Goal: Obtain resource: Download file/media

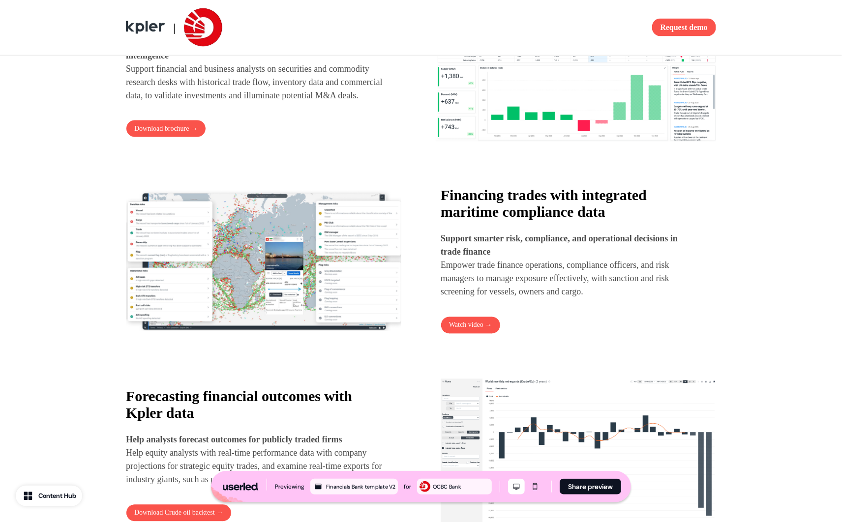
scroll to position [793, 0]
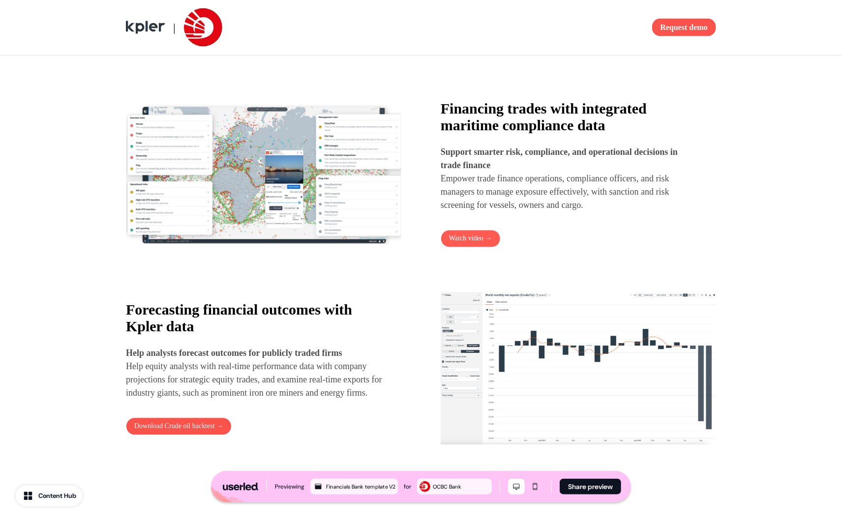
click at [473, 244] on link "Watch video →" at bounding box center [471, 239] width 60 height 18
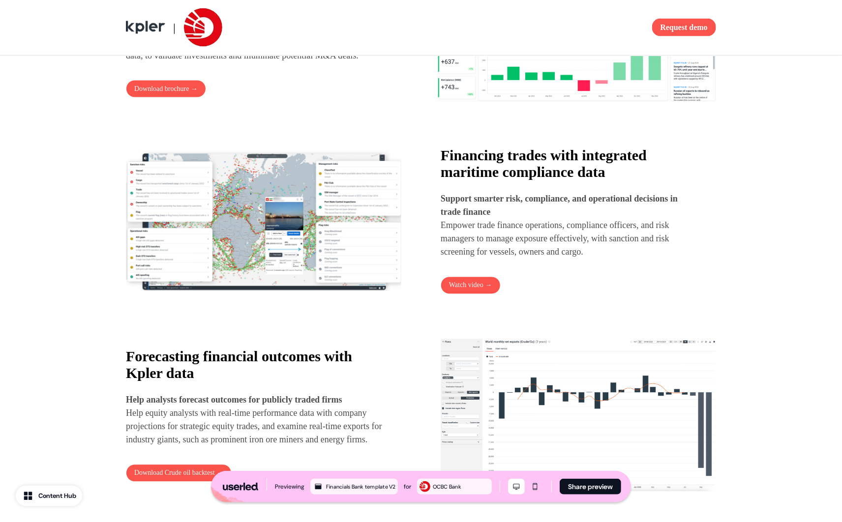
scroll to position [594, 0]
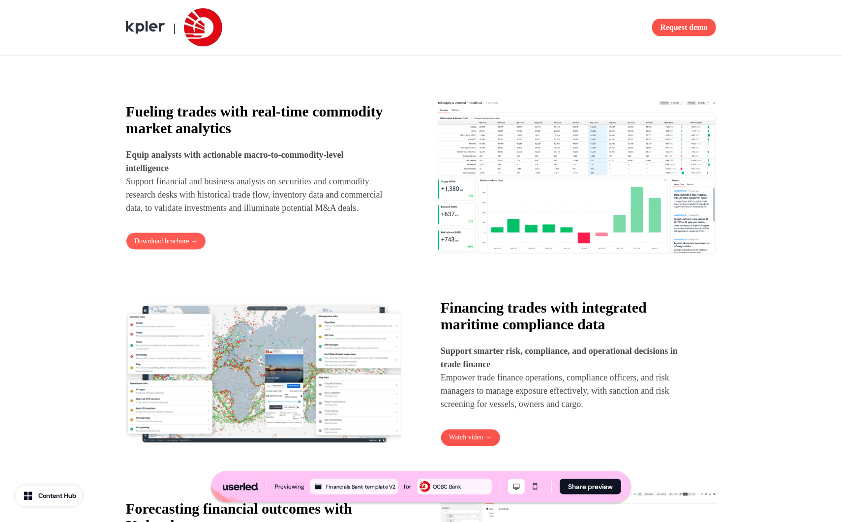
click at [146, 250] on button "Download brochure →" at bounding box center [166, 242] width 80 height 18
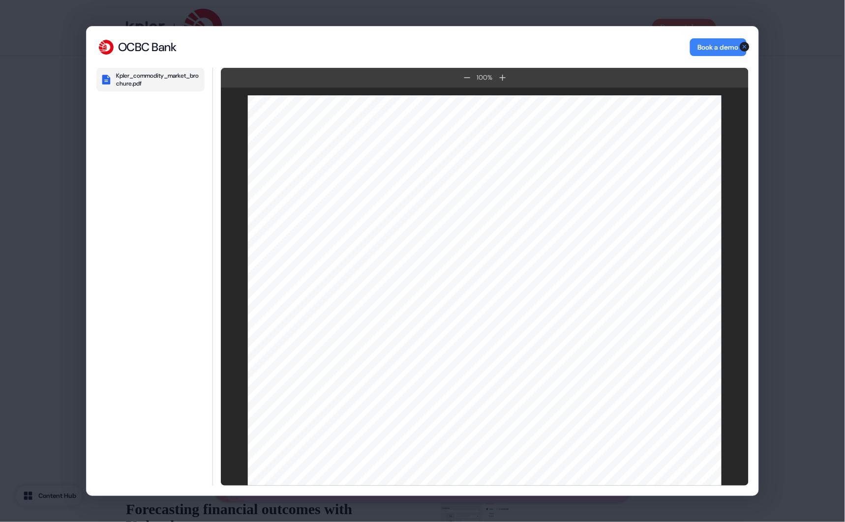
click at [745, 49] on icon "button" at bounding box center [745, 47] width 10 height 10
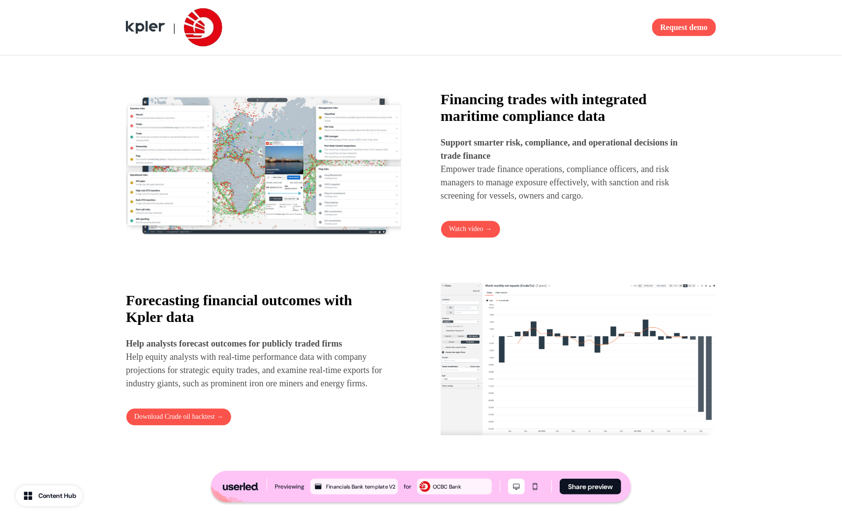
scroll to position [866, 0]
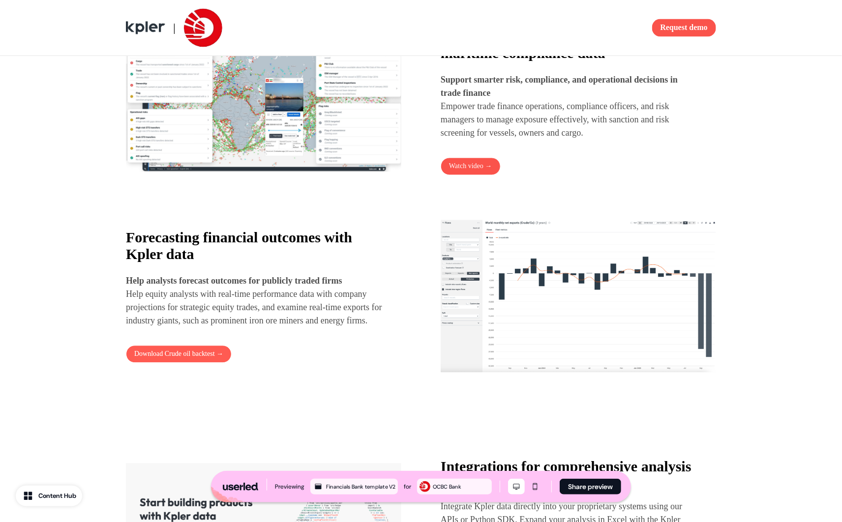
click at [183, 363] on button "Download Crude oil backtest →" at bounding box center [179, 354] width 106 height 18
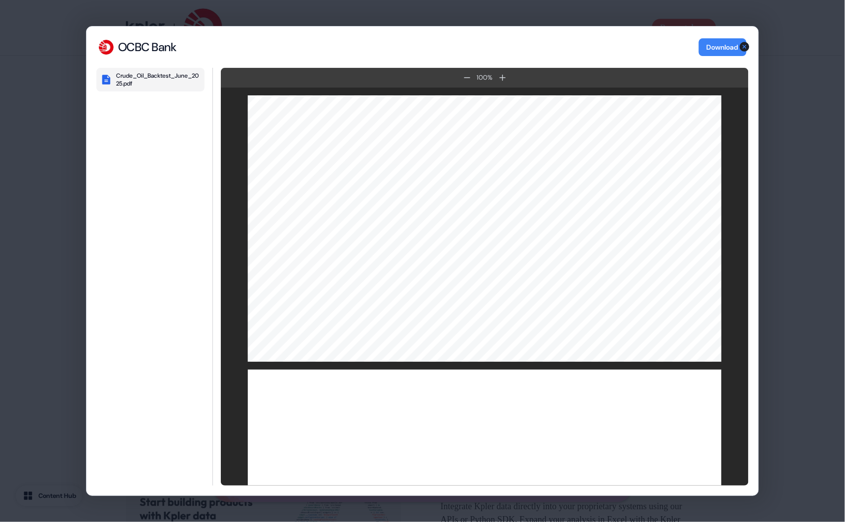
click at [750, 54] on div "OCBC Bank Download" at bounding box center [423, 47] width 672 height 41
click at [746, 47] on icon "button" at bounding box center [745, 47] width 10 height 10
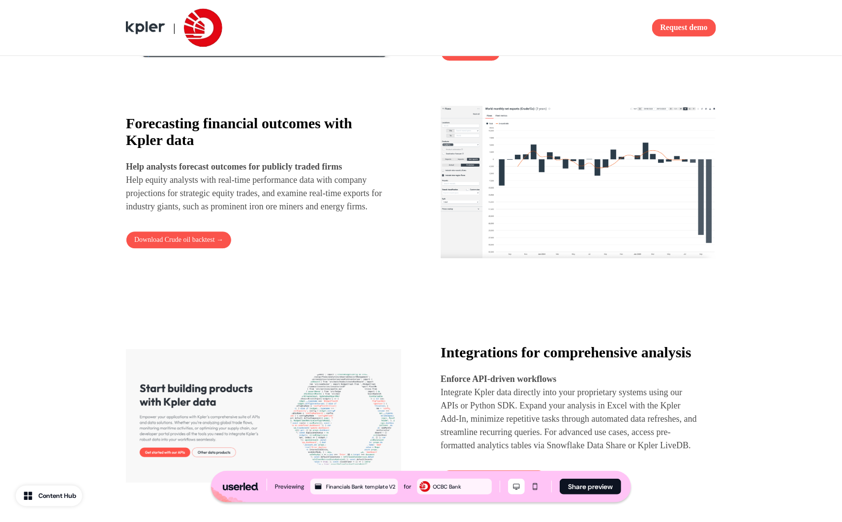
scroll to position [613, 0]
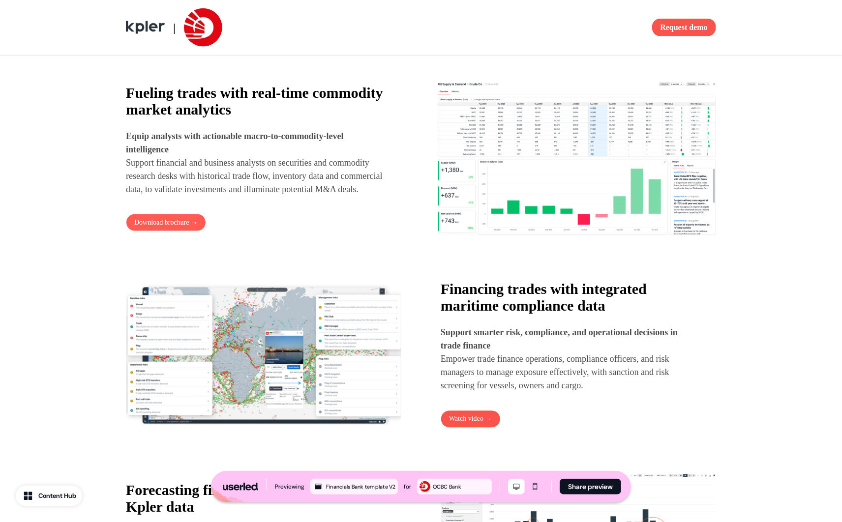
click at [170, 228] on button "Download brochure →" at bounding box center [166, 223] width 80 height 18
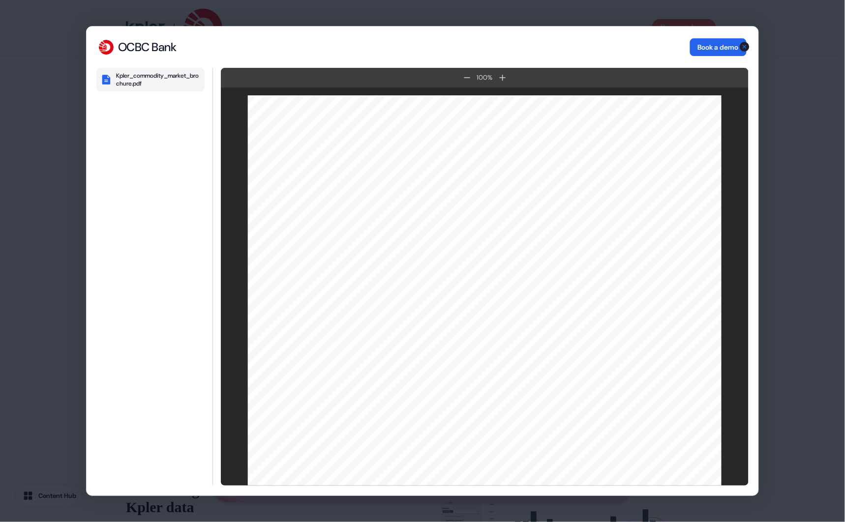
click at [715, 46] on button "Book a demo" at bounding box center [718, 47] width 57 height 18
click at [706, 44] on button "Book a demo" at bounding box center [718, 47] width 57 height 18
click at [714, 45] on button "Book a demo" at bounding box center [718, 47] width 57 height 18
click at [746, 48] on icon "button" at bounding box center [745, 47] width 12 height 12
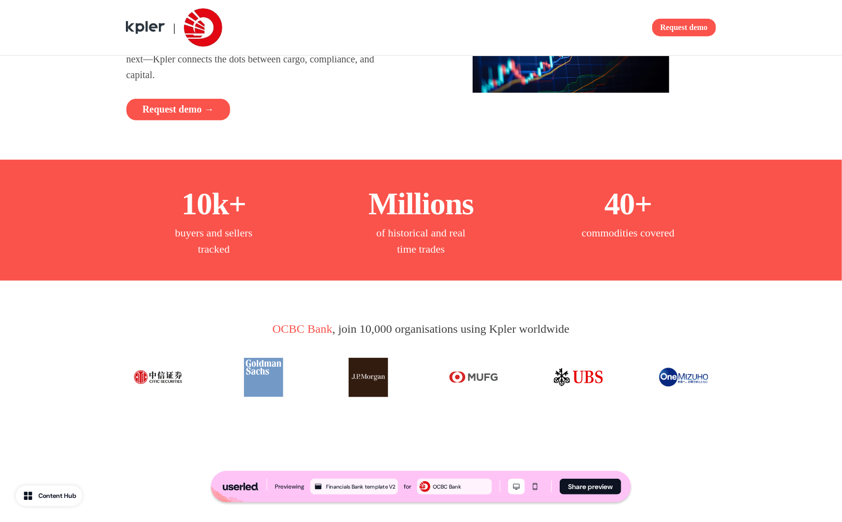
scroll to position [0, 0]
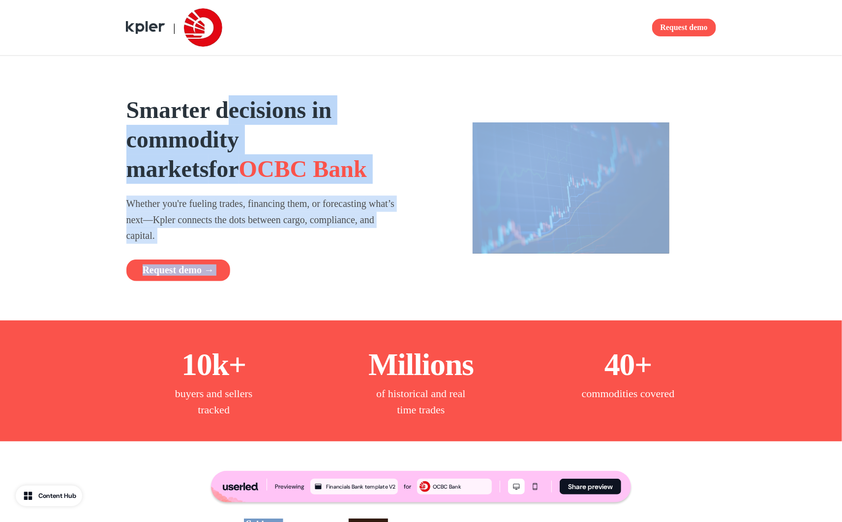
drag, startPoint x: 239, startPoint y: 101, endPoint x: 415, endPoint y: 201, distance: 202.4
click at [416, 197] on div "Smarter decisions in commodity markets for OCBC Bank Whether you're fueling tra…" at bounding box center [421, 188] width 649 height 265
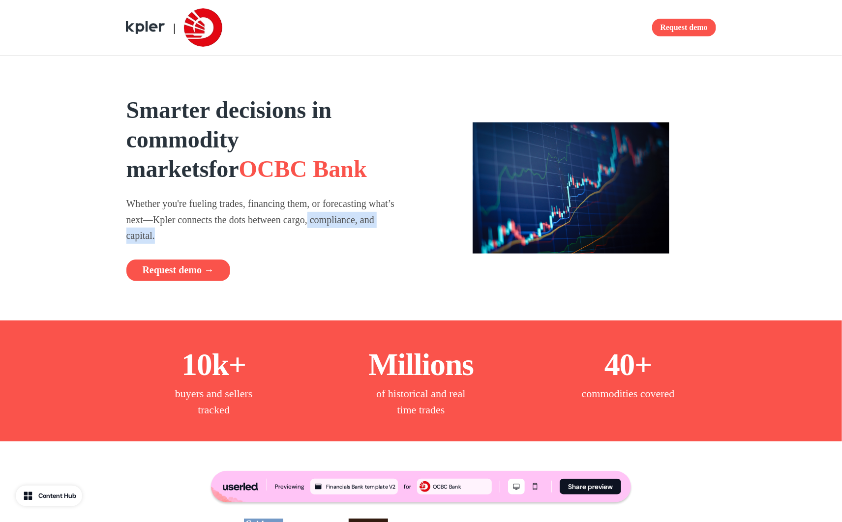
click at [408, 229] on div "Smarter decisions in commodity markets for OCBC Bank Whether you're fueling tra…" at bounding box center [421, 188] width 649 height 265
click at [615, 208] on img at bounding box center [571, 187] width 197 height 131
click at [287, 175] on h1 "Smarter decisions in commodity markets for OCBC Bank" at bounding box center [263, 139] width 275 height 89
click at [261, 226] on p "Whether you're fueling trades, financing them, or forecasting what’s next—Kpler…" at bounding box center [263, 220] width 275 height 48
click at [275, 212] on p "Whether you're fueling trades, financing them, or forecasting what’s next—Kpler…" at bounding box center [263, 220] width 275 height 48
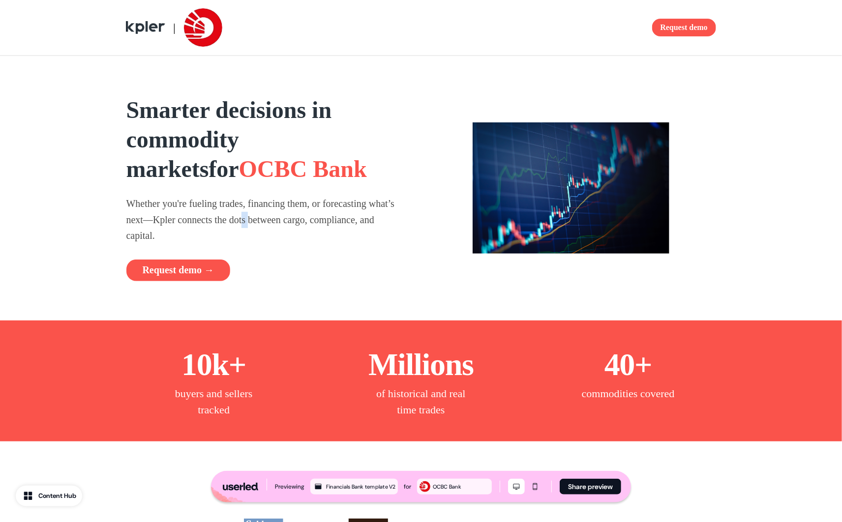
drag, startPoint x: 288, startPoint y: 223, endPoint x: 298, endPoint y: 214, distance: 14.0
click at [289, 224] on p "Whether you're fueling trades, financing them, or forecasting what’s next—Kpler…" at bounding box center [263, 220] width 275 height 48
drag, startPoint x: 305, startPoint y: 199, endPoint x: 319, endPoint y: 233, distance: 36.8
click at [315, 226] on p "Whether you're fueling trades, financing them, or forecasting what’s next—Kpler…" at bounding box center [263, 220] width 275 height 48
click at [321, 237] on p "Whether you're fueling trades, financing them, or forecasting what’s next—Kpler…" at bounding box center [263, 220] width 275 height 48
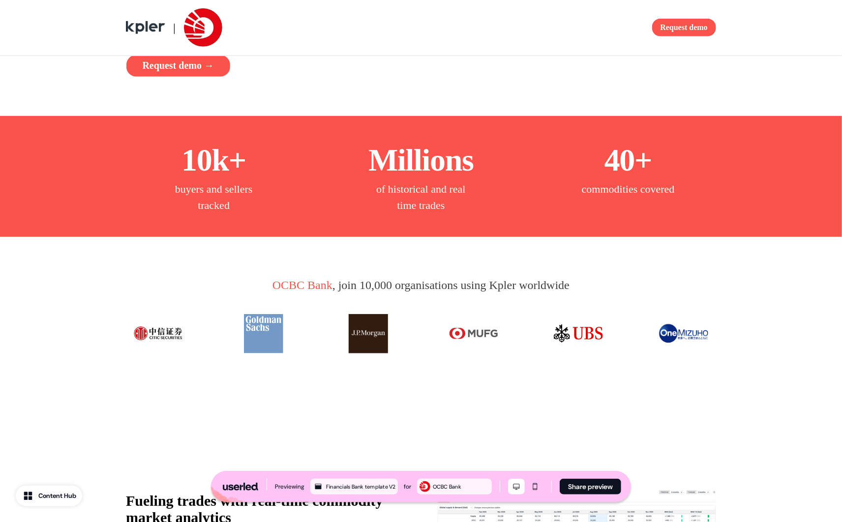
scroll to position [284, 0]
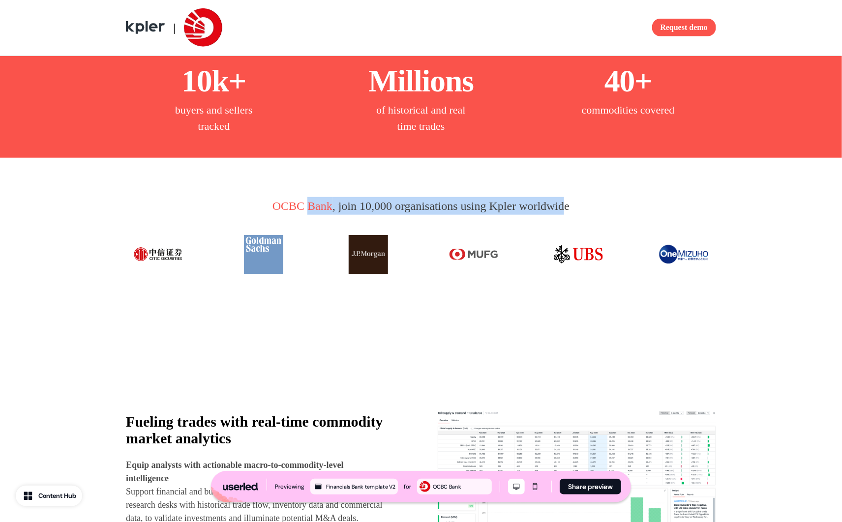
drag, startPoint x: 492, startPoint y: 212, endPoint x: 570, endPoint y: 211, distance: 78.2
click at [569, 211] on p "OCBC Bank , join 10,000 organisations using Kpler worldwide" at bounding box center [420, 206] width 297 height 18
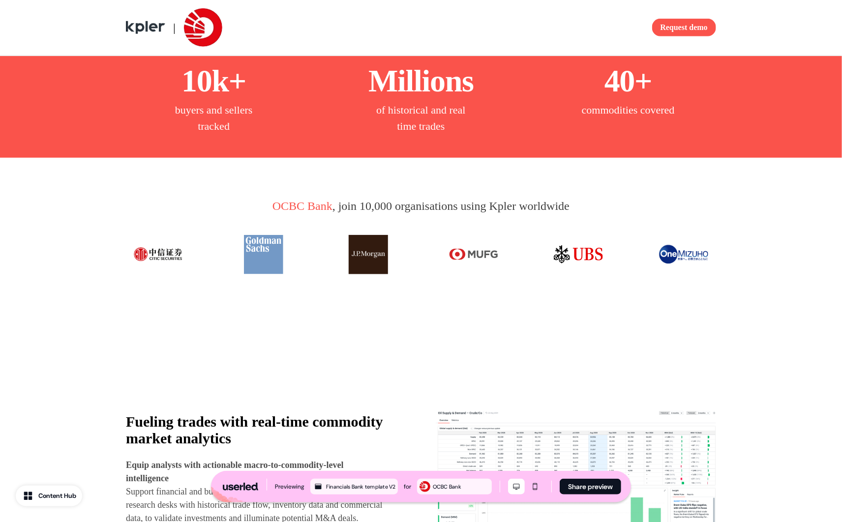
click at [569, 212] on p "OCBC Bank , join 10,000 organisations using Kpler worldwide" at bounding box center [420, 206] width 297 height 18
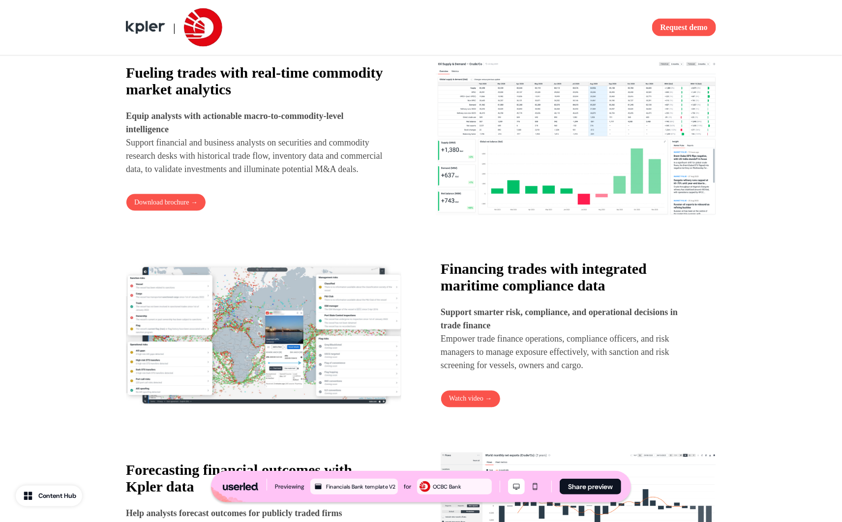
click at [368, 112] on p "Equip analysts with actionable macro-to-commodity-level intelligence Support fi…" at bounding box center [257, 143] width 263 height 66
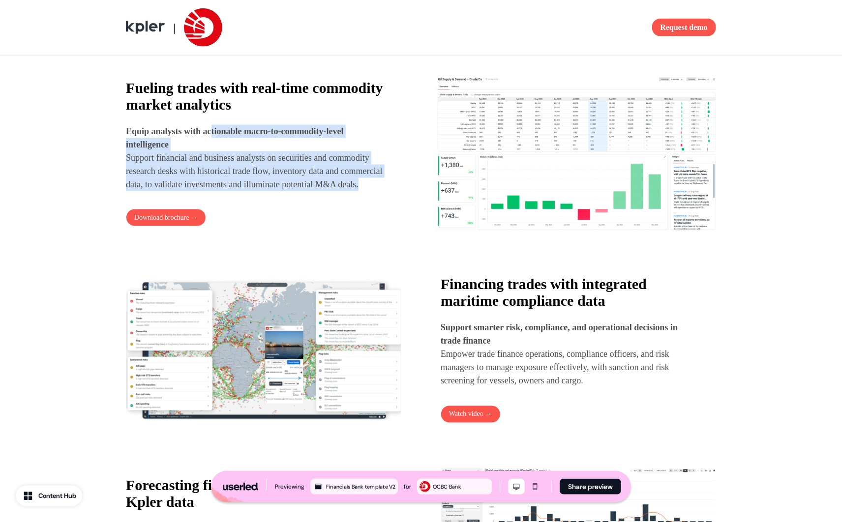
drag, startPoint x: 217, startPoint y: 130, endPoint x: 273, endPoint y: 248, distance: 130.7
click at [263, 248] on div "Fueling trades with real-time commodity market analytics Equip analysts with ac…" at bounding box center [421, 465] width 590 height 782
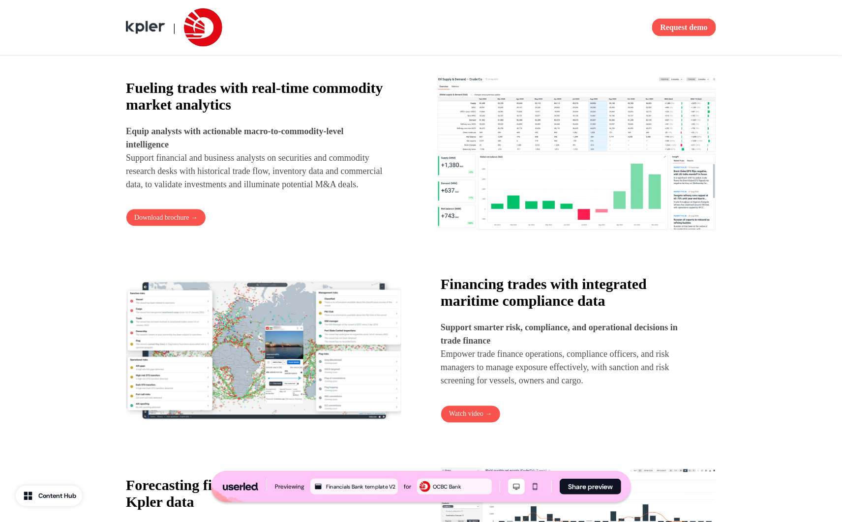
drag, startPoint x: 319, startPoint y: 233, endPoint x: 325, endPoint y: 191, distance: 41.7
click at [319, 227] on div "Fueling trades with real-time commodity market analytics Equip analysts with ac…" at bounding box center [266, 153] width 280 height 147
drag, startPoint x: 321, startPoint y: 178, endPoint x: 369, endPoint y: 227, distance: 68.9
click at [340, 221] on div "Fueling trades with real-time commodity market analytics Equip analysts with ac…" at bounding box center [266, 153] width 280 height 147
drag, startPoint x: 536, startPoint y: 295, endPoint x: 530, endPoint y: 301, distance: 8.7
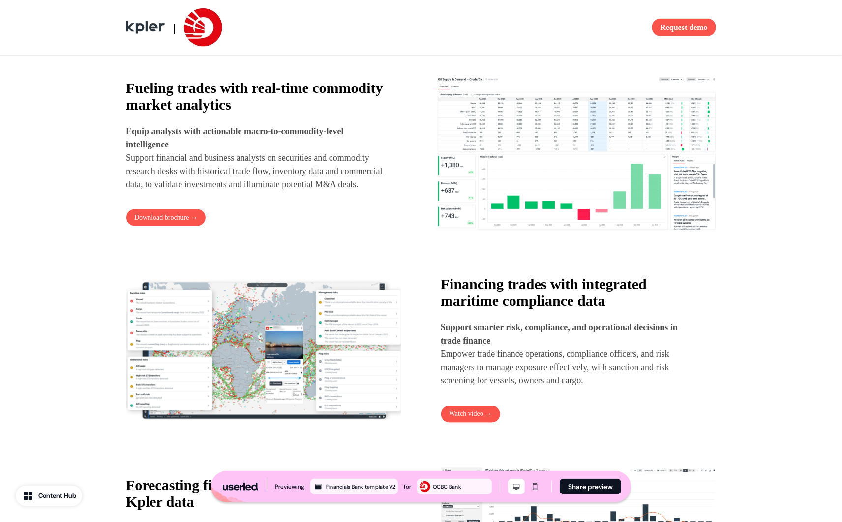
click at [536, 297] on strong "Financing trades with integrated maritime compliance data" at bounding box center [544, 292] width 206 height 33
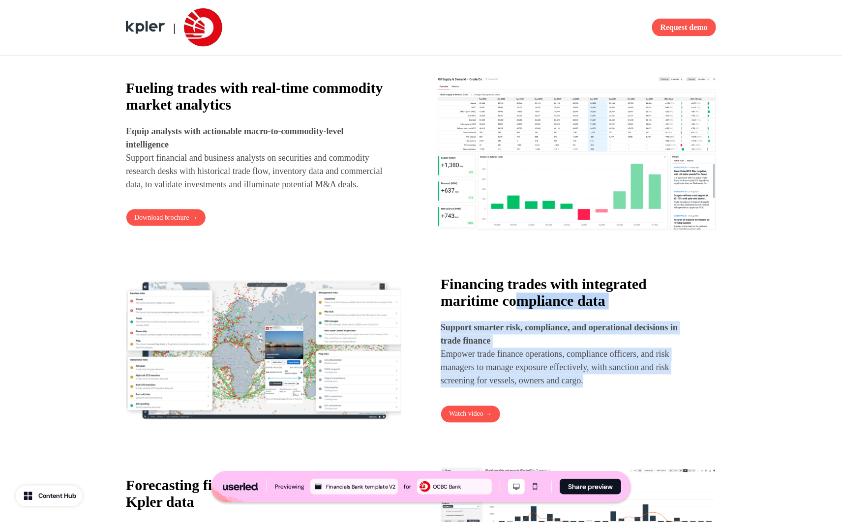
drag, startPoint x: 539, startPoint y: 378, endPoint x: 567, endPoint y: 396, distance: 34.1
click at [567, 396] on div "Financing trades with integrated maritime compliance data Support smarter risk,…" at bounding box center [578, 349] width 275 height 147
click at [569, 398] on div "Financing trades with integrated maritime compliance data Support smarter risk,…" at bounding box center [578, 349] width 275 height 147
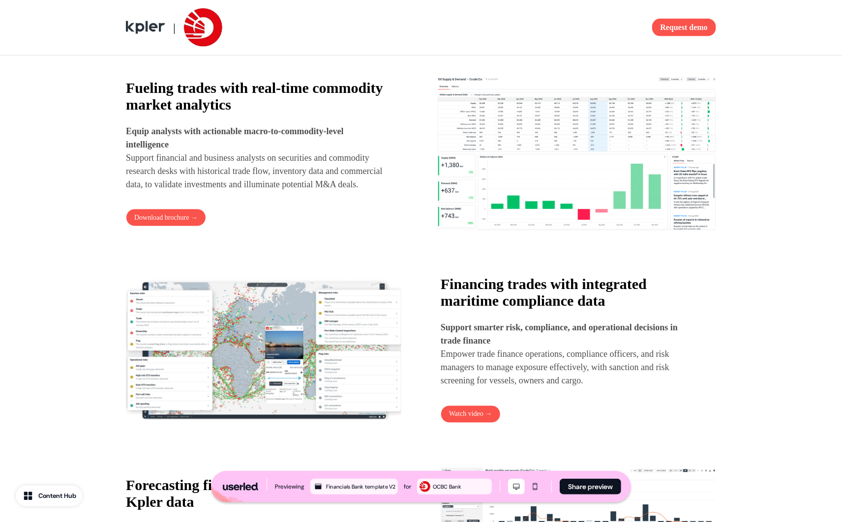
scroll to position [731, 0]
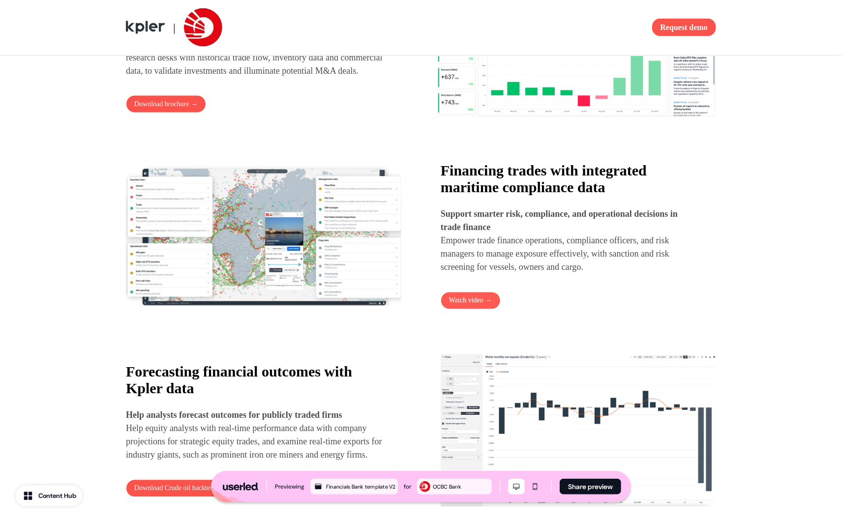
click at [468, 307] on link "Watch video →" at bounding box center [471, 301] width 60 height 18
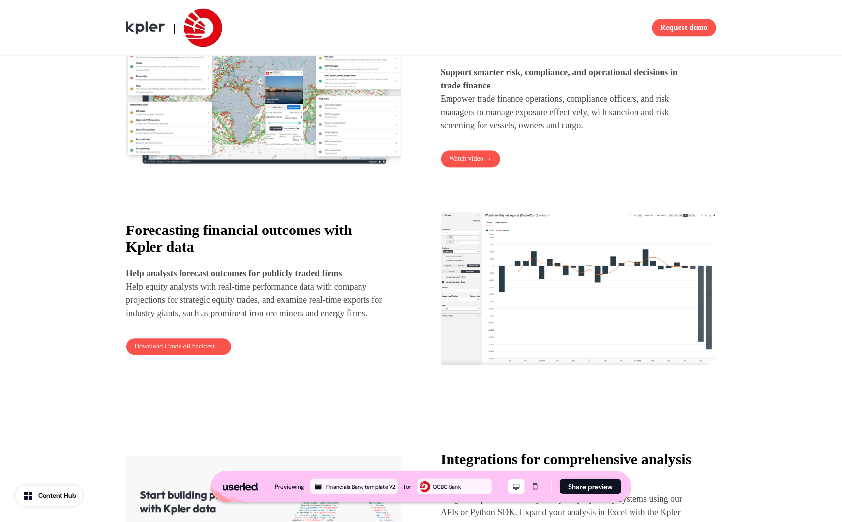
scroll to position [1048, 0]
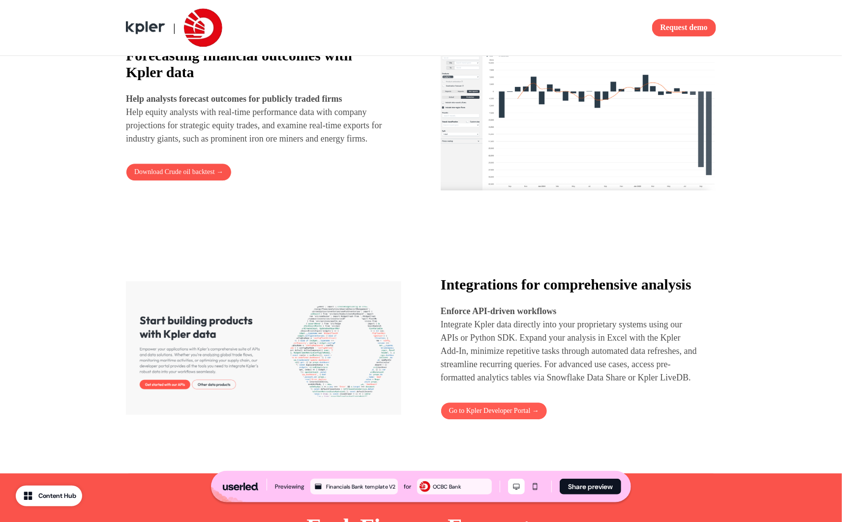
click at [483, 420] on link "Go to Kpler Developer Portal →" at bounding box center [494, 411] width 107 height 18
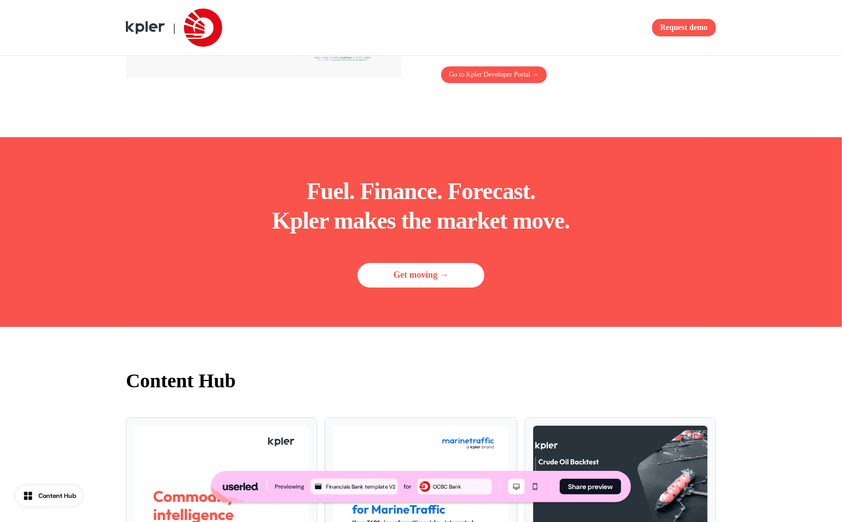
scroll to position [1574, 0]
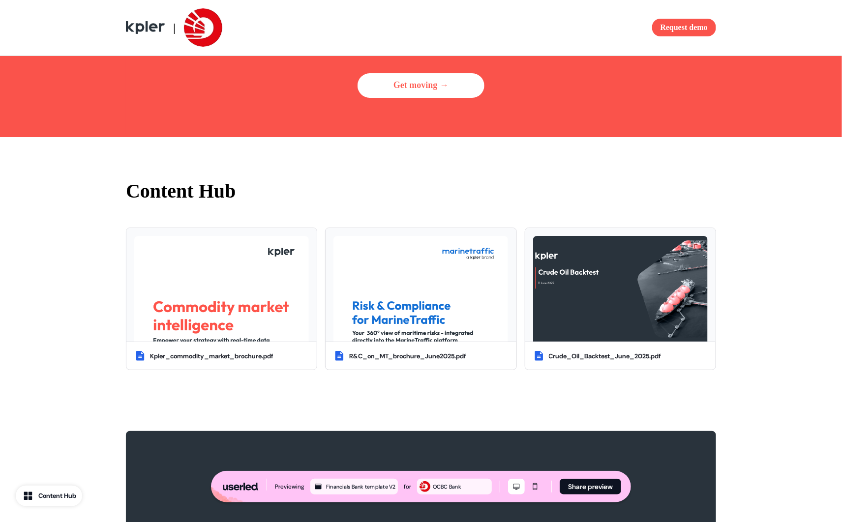
click at [376, 98] on link "Get moving →" at bounding box center [421, 85] width 127 height 25
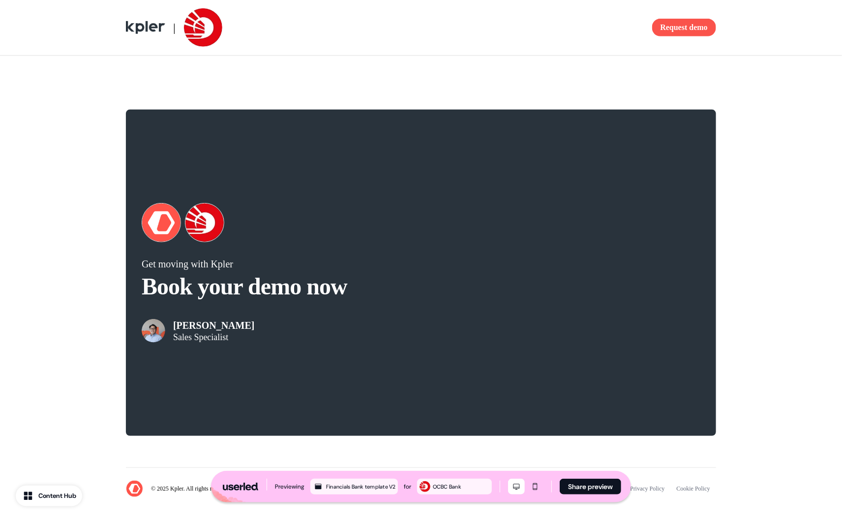
scroll to position [1938, 0]
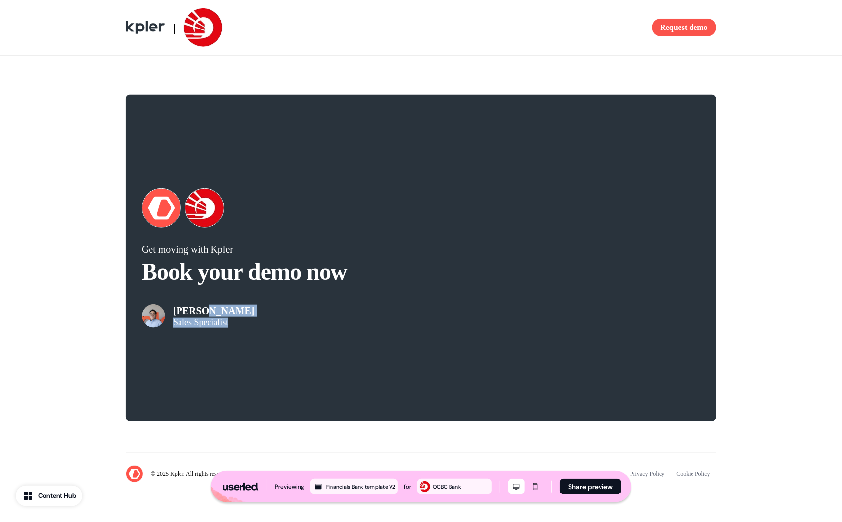
drag, startPoint x: 205, startPoint y: 308, endPoint x: 231, endPoint y: 335, distance: 37.6
click at [230, 335] on div "Get moving with Kpler Book your demo now [PERSON_NAME] Sales Specialist" at bounding box center [421, 258] width 590 height 327
click at [245, 522] on div at bounding box center [421, 522] width 842 height 0
drag, startPoint x: 319, startPoint y: 261, endPoint x: 339, endPoint y: 289, distance: 34.5
click at [336, 288] on div "Get moving with Kpler Book your demo now [PERSON_NAME] Sales Specialist" at bounding box center [281, 285] width 279 height 85
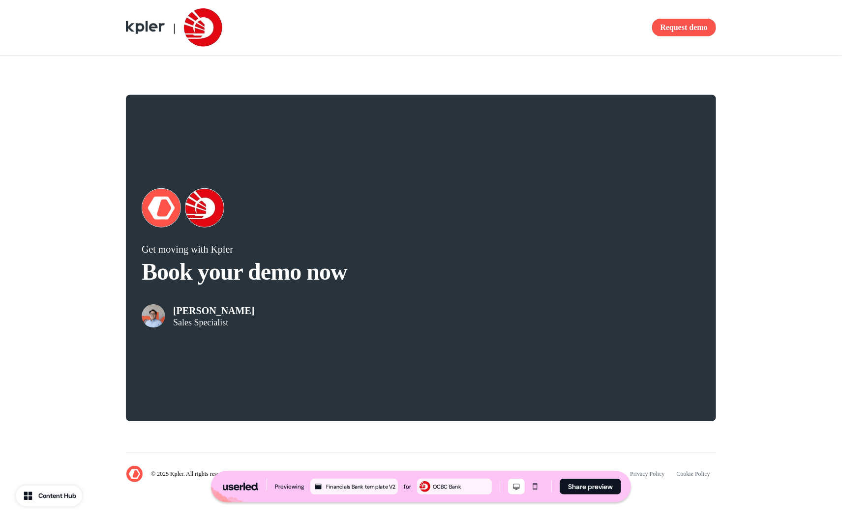
drag, startPoint x: 340, startPoint y: 290, endPoint x: 326, endPoint y: 275, distance: 20.9
click at [340, 290] on div "[PERSON_NAME] Sales Specialist" at bounding box center [281, 308] width 279 height 39
drag, startPoint x: 294, startPoint y: 268, endPoint x: 332, endPoint y: 289, distance: 44.0
click at [312, 287] on div "Get moving with Kpler Book your demo now [PERSON_NAME] Sales Specialist" at bounding box center [281, 285] width 279 height 85
click at [332, 289] on div "[PERSON_NAME] Sales Specialist" at bounding box center [281, 308] width 279 height 39
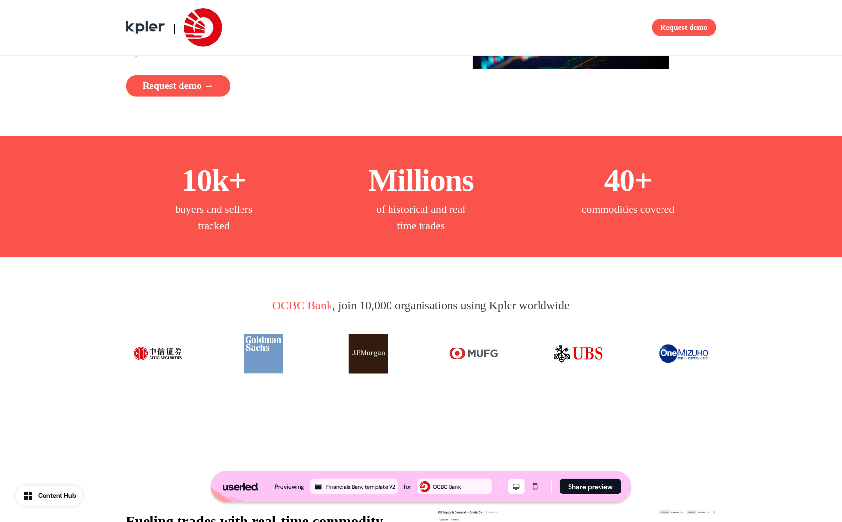
scroll to position [334, 0]
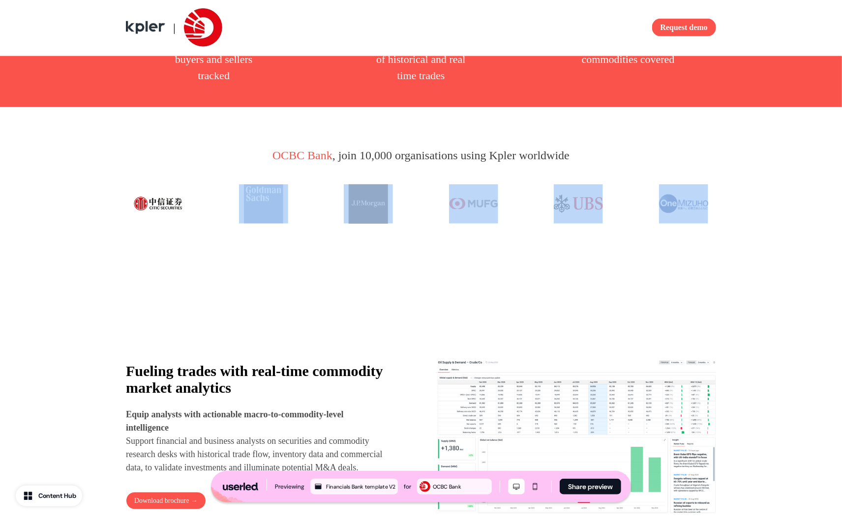
drag, startPoint x: 222, startPoint y: 244, endPoint x: 439, endPoint y: 302, distance: 225.1
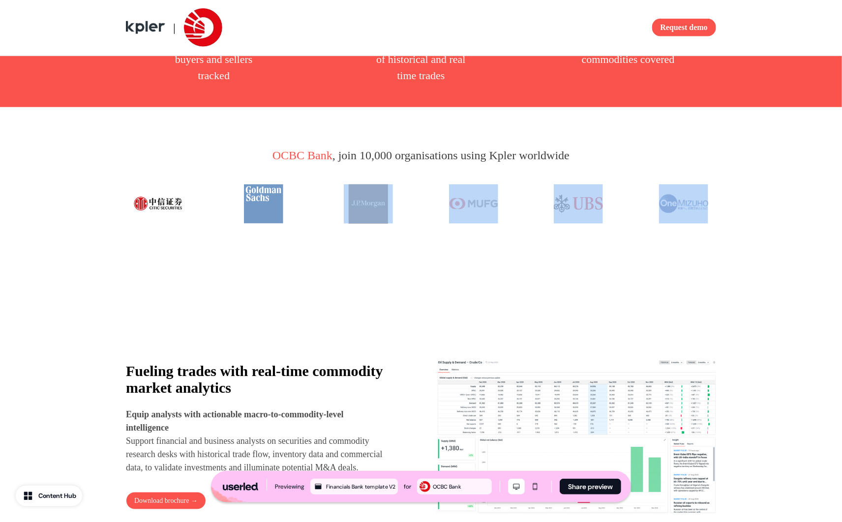
drag, startPoint x: 415, startPoint y: 255, endPoint x: 431, endPoint y: 289, distance: 37.2
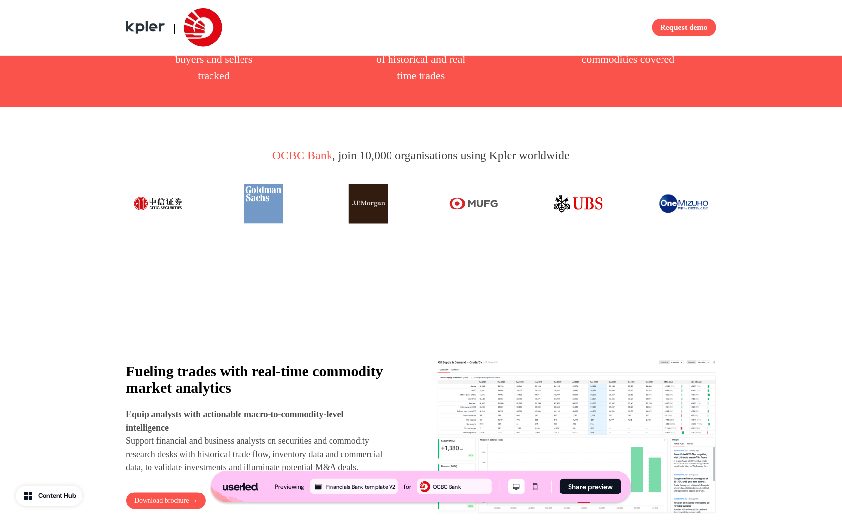
drag, startPoint x: 431, startPoint y: 289, endPoint x: 430, endPoint y: 277, distance: 11.4
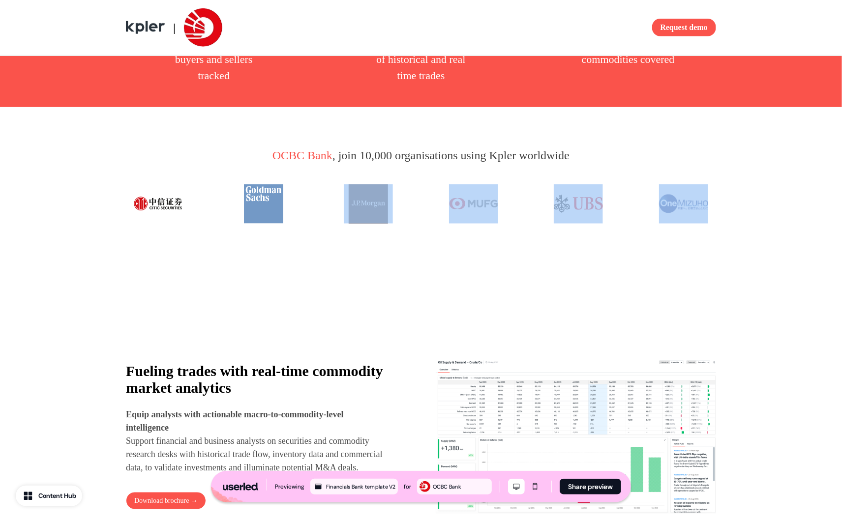
drag, startPoint x: 344, startPoint y: 276, endPoint x: 370, endPoint y: 335, distance: 64.5
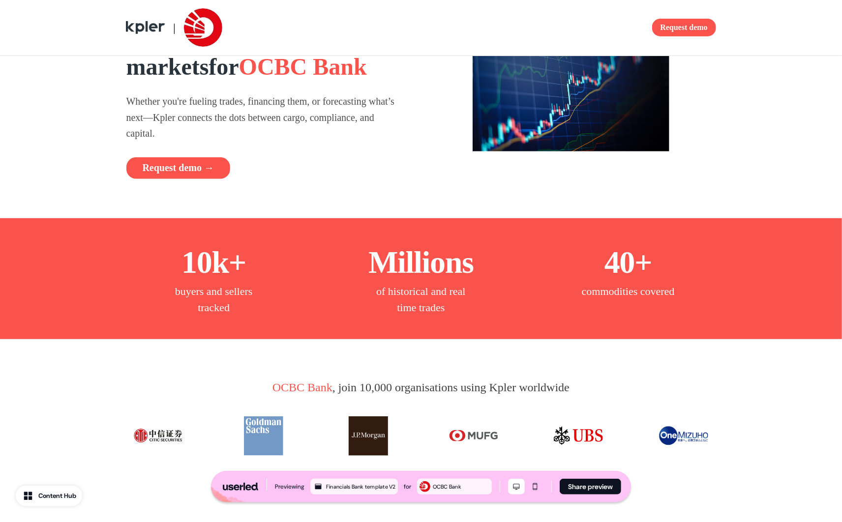
scroll to position [0, 0]
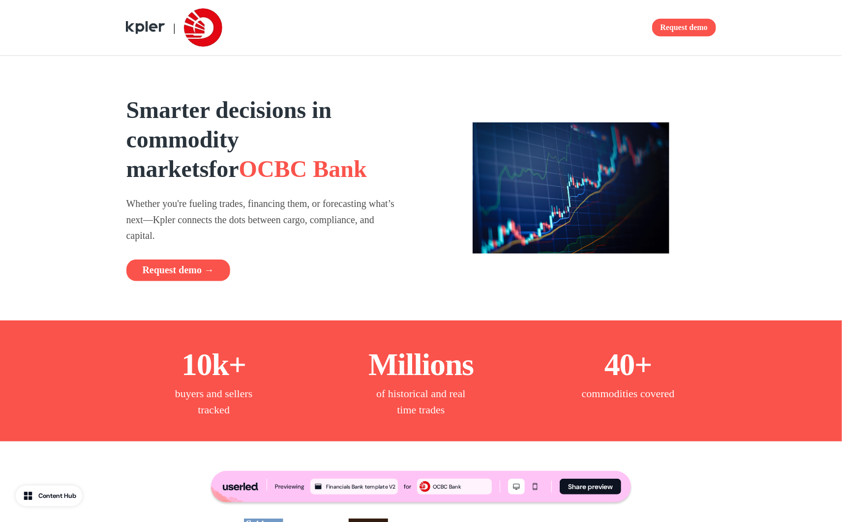
drag, startPoint x: 491, startPoint y: 107, endPoint x: 687, endPoint y: 250, distance: 243.2
click at [687, 250] on div at bounding box center [571, 188] width 290 height 186
drag, startPoint x: 687, startPoint y: 250, endPoint x: 686, endPoint y: 239, distance: 10.9
click at [688, 250] on div at bounding box center [571, 188] width 290 height 186
click at [203, 275] on button "Request demo →" at bounding box center [178, 271] width 104 height 22
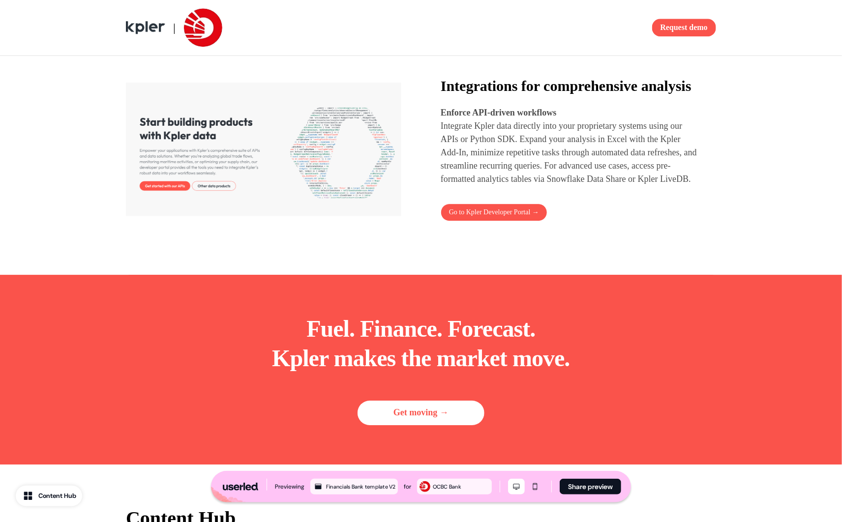
scroll to position [940, 0]
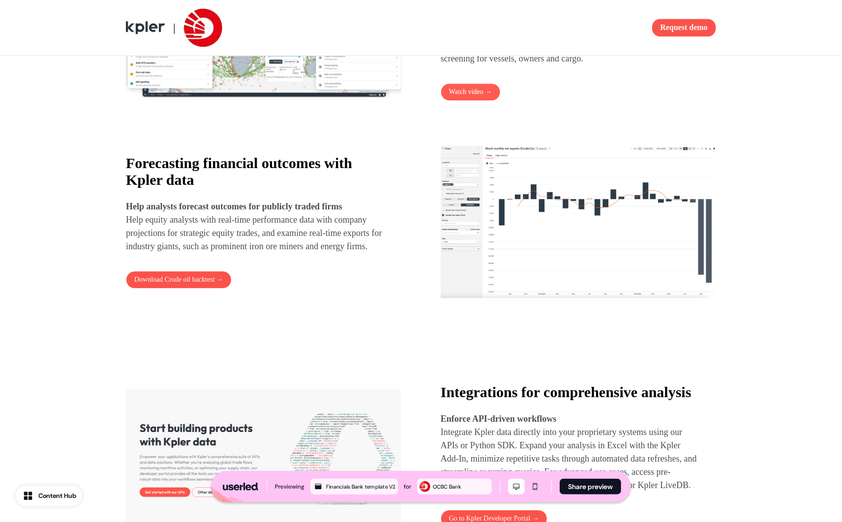
click at [472, 93] on link "Watch video →" at bounding box center [471, 92] width 60 height 18
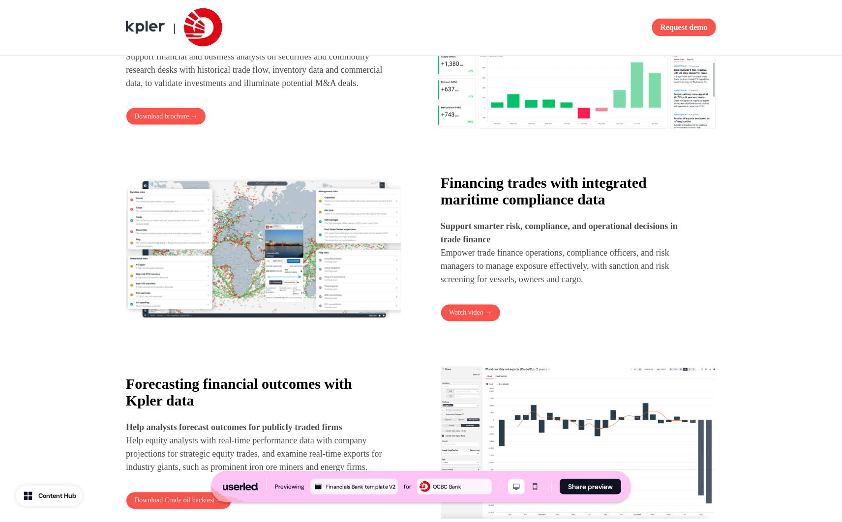
scroll to position [632, 0]
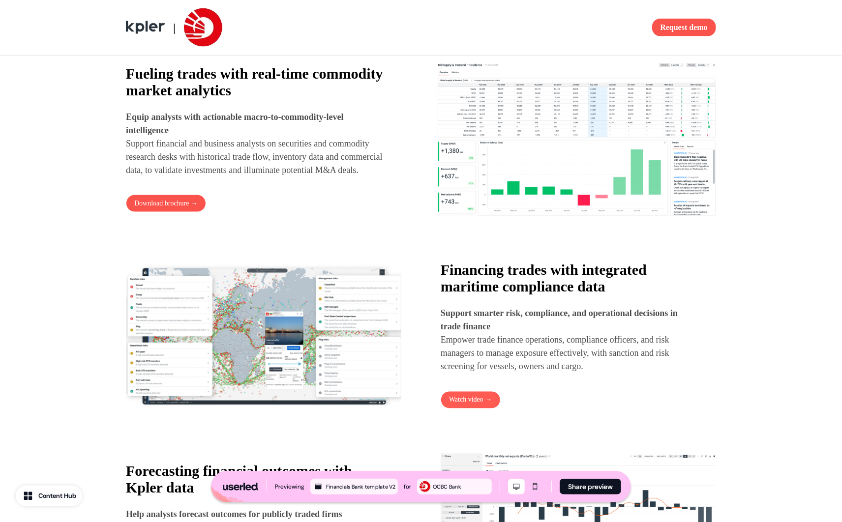
click at [469, 404] on link "Watch video →" at bounding box center [471, 400] width 60 height 18
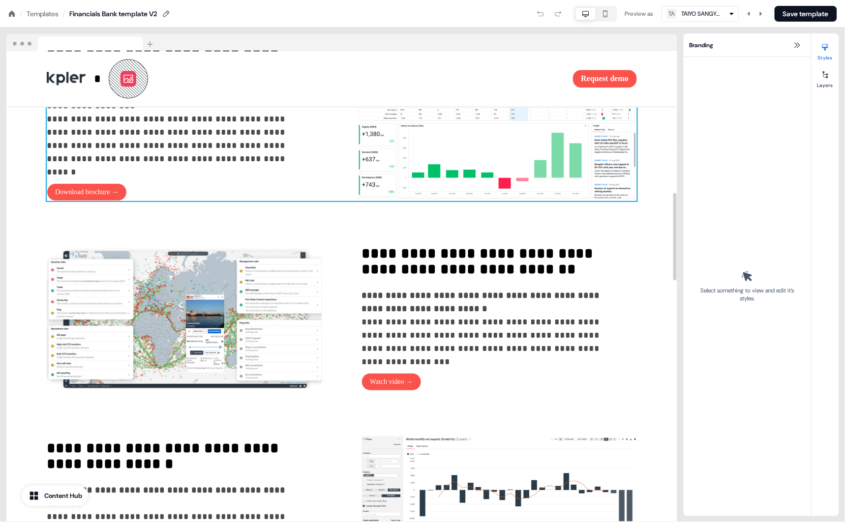
scroll to position [846, 0]
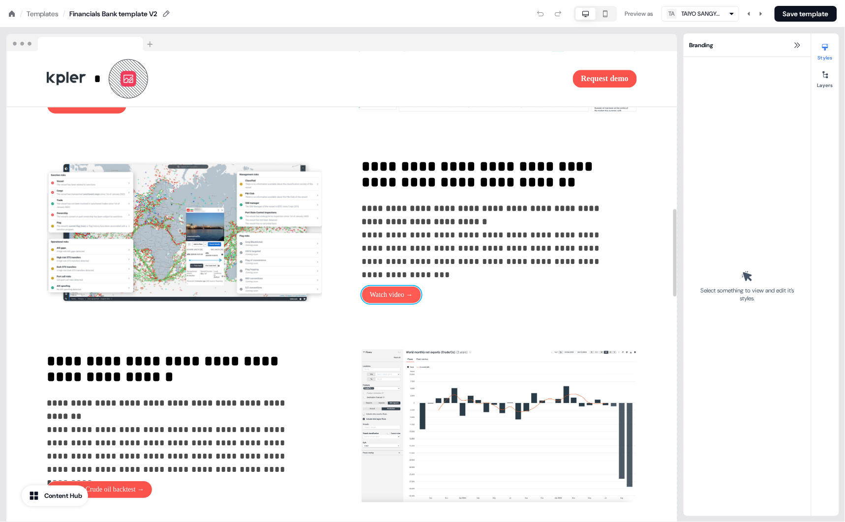
click at [401, 304] on button "Watch video →" at bounding box center [391, 295] width 60 height 18
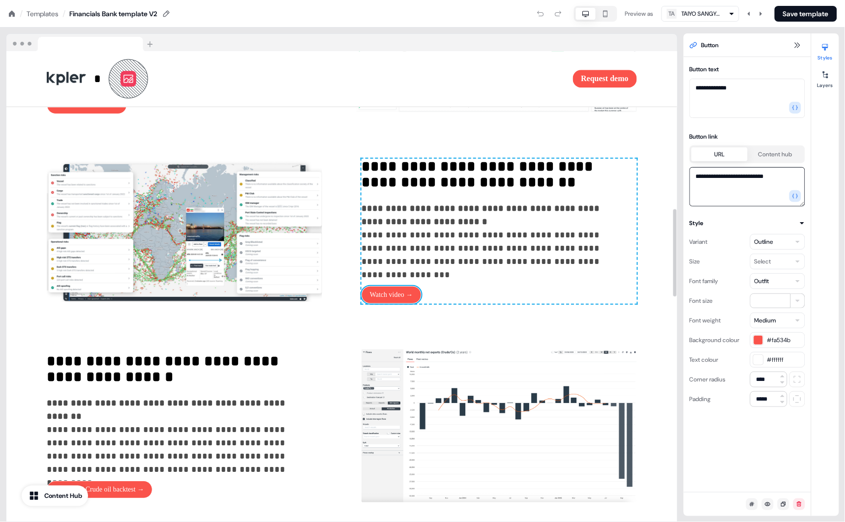
click at [751, 176] on textarea "**********" at bounding box center [747, 186] width 116 height 39
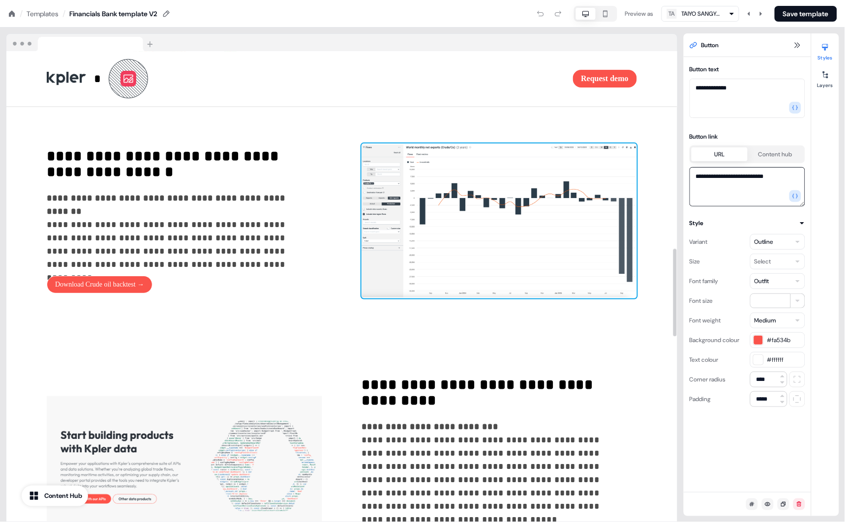
scroll to position [1059, 0]
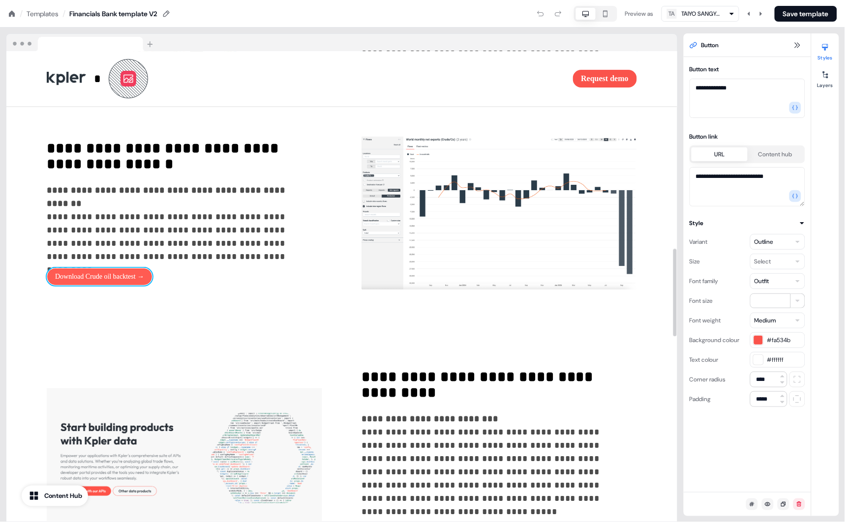
click at [144, 286] on button "Download Crude oil backtest →" at bounding box center [100, 277] width 106 height 18
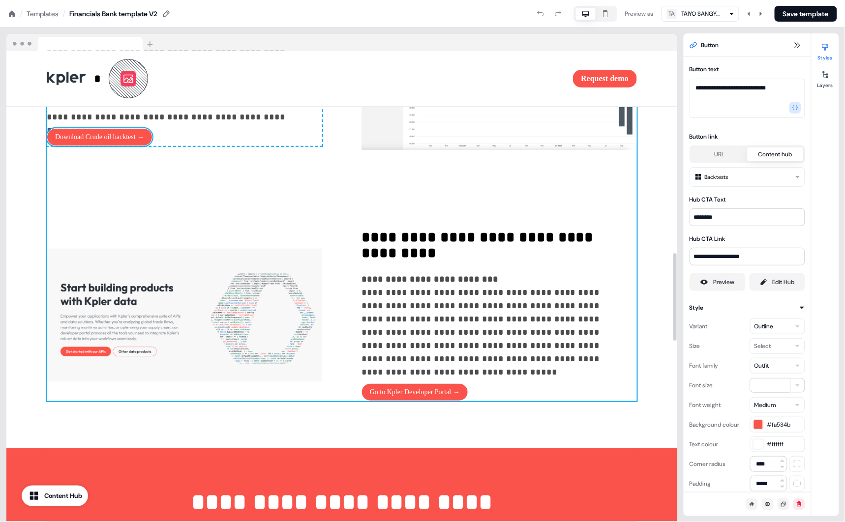
scroll to position [1325, 0]
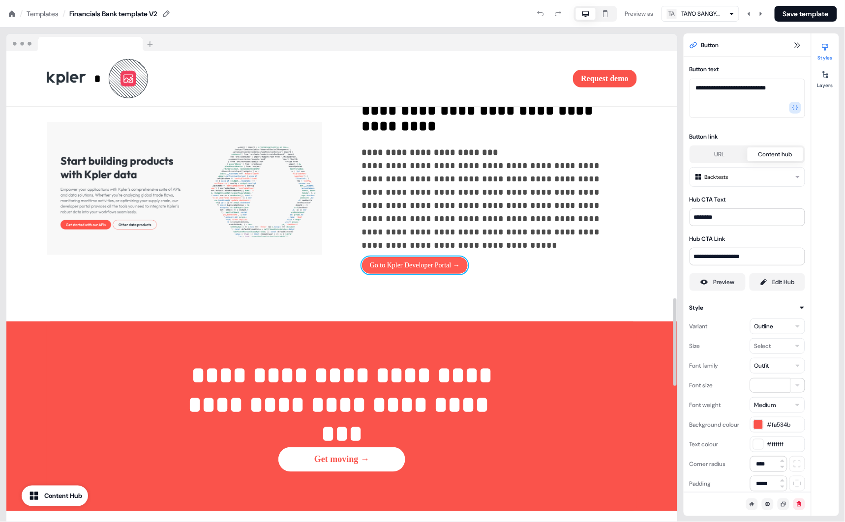
click at [455, 274] on button "Go to Kpler Developer Portal →" at bounding box center [414, 266] width 107 height 18
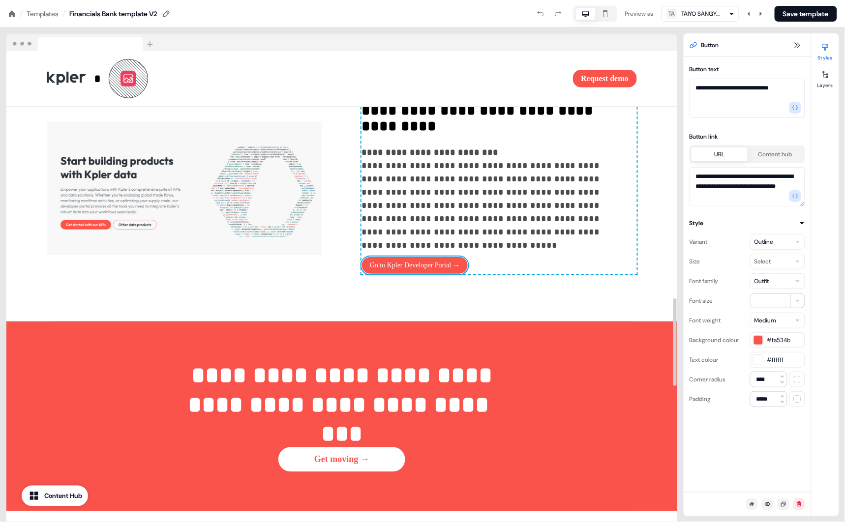
drag, startPoint x: 771, startPoint y: 190, endPoint x: 651, endPoint y: 160, distance: 124.0
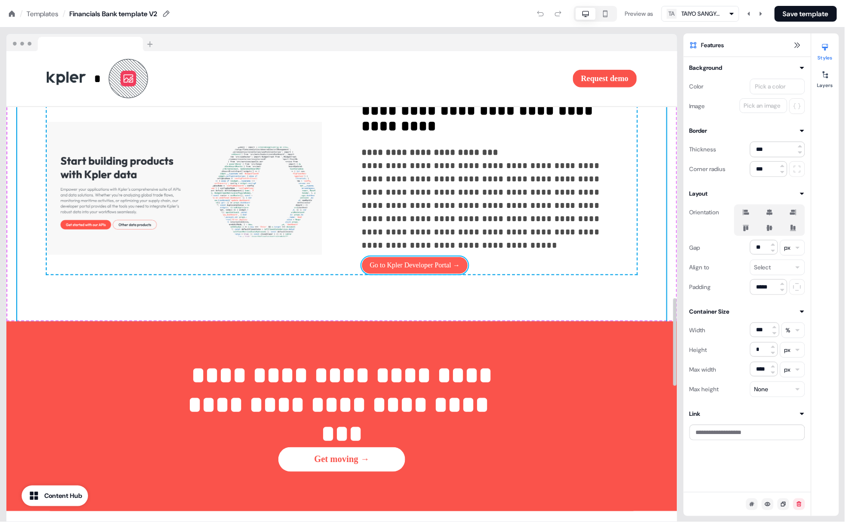
click at [403, 274] on button "Go to Kpler Developer Portal →" at bounding box center [414, 266] width 107 height 18
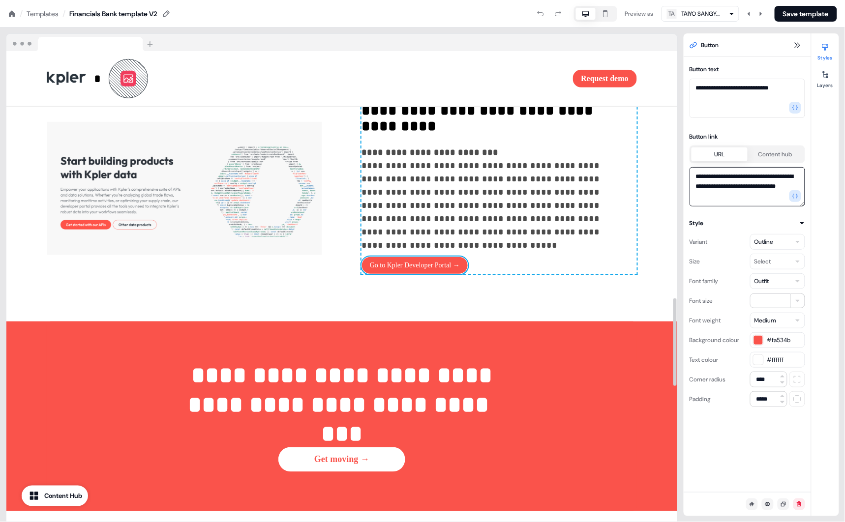
click at [734, 184] on textarea "**********" at bounding box center [747, 186] width 116 height 39
click at [735, 184] on textarea "**********" at bounding box center [747, 186] width 116 height 39
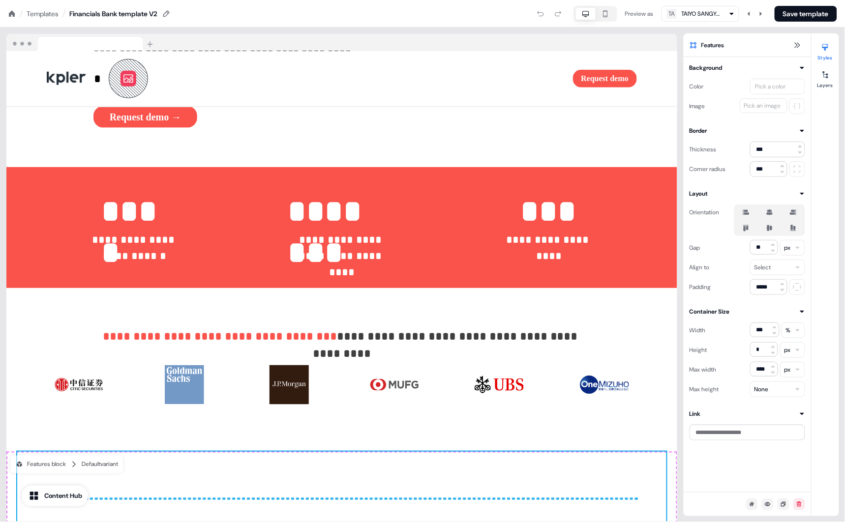
scroll to position [247, 0]
